Goal: Information Seeking & Learning: Learn about a topic

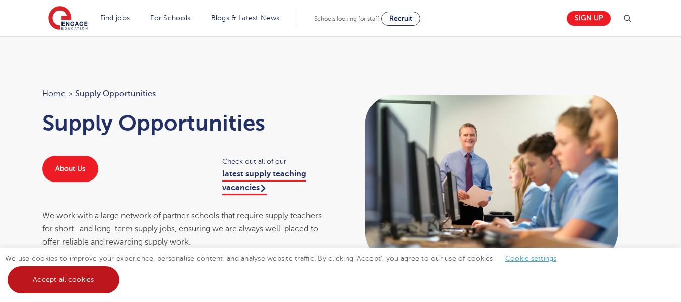
click at [47, 275] on link "Accept all cookies" at bounding box center [64, 279] width 112 height 27
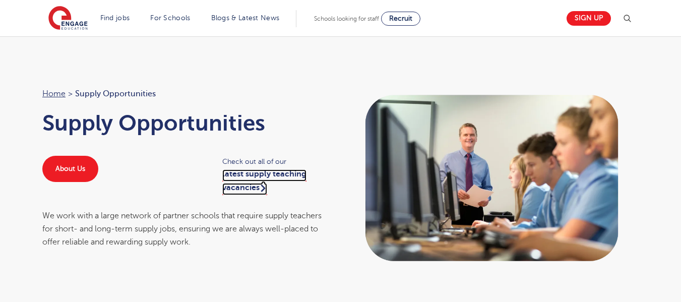
click at [247, 184] on link "latest supply teaching vacancies" at bounding box center [264, 181] width 84 height 25
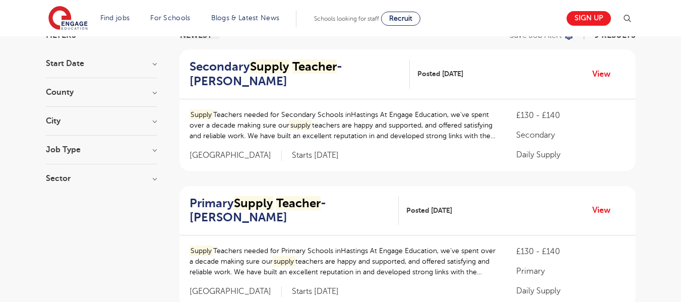
scroll to position [98, 0]
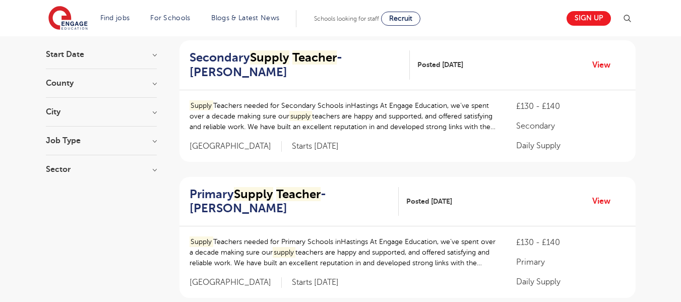
click at [150, 138] on h3 "Job Type" at bounding box center [101, 141] width 111 height 8
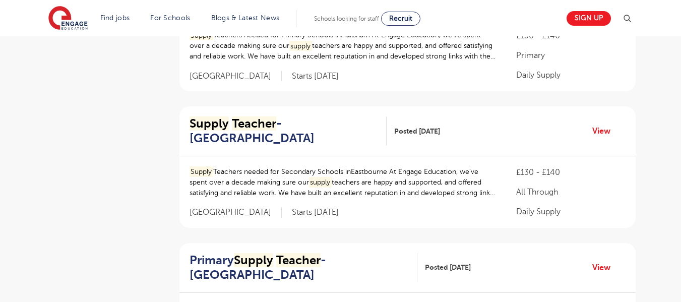
scroll to position [581, 0]
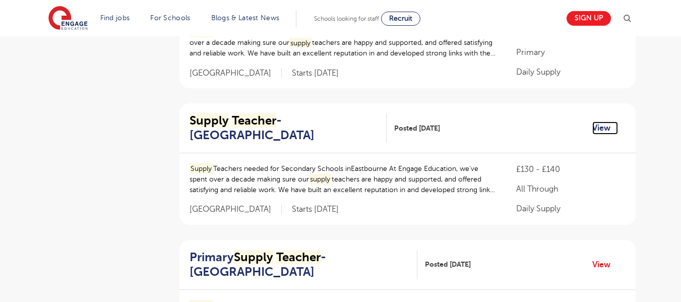
click at [593, 122] on link "View" at bounding box center [606, 128] width 26 height 13
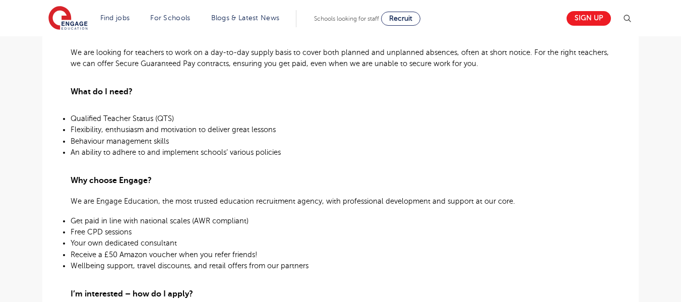
scroll to position [404, 0]
